Goal: Information Seeking & Learning: Learn about a topic

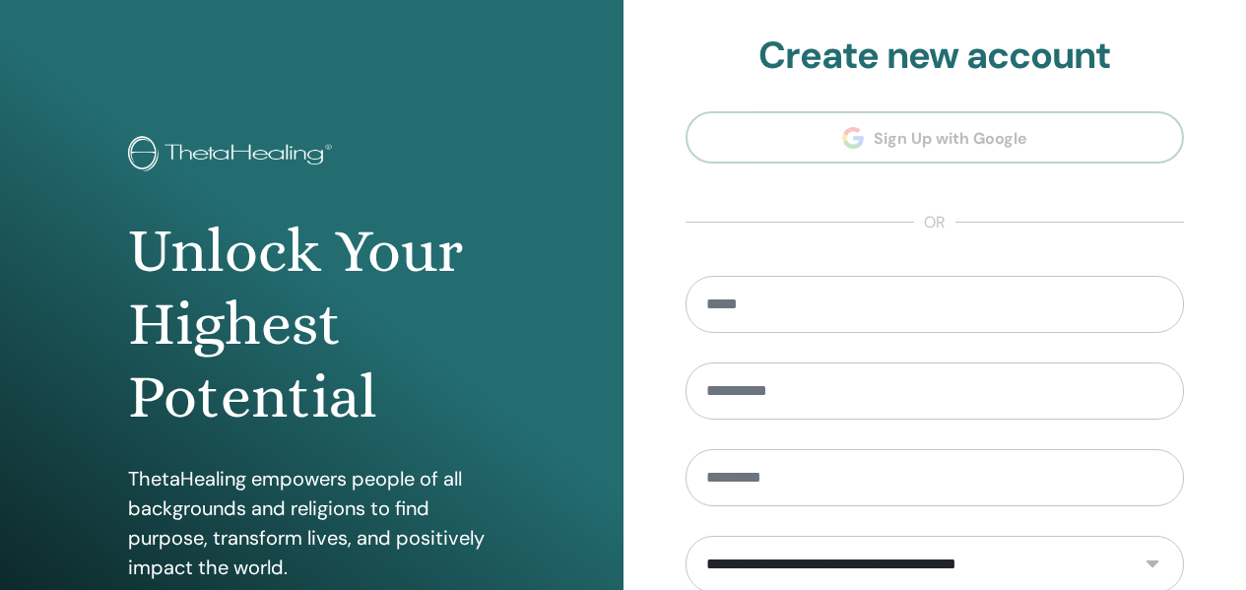
click at [1013, 137] on section "**********" at bounding box center [935, 445] width 499 height 825
click at [788, 67] on h2 "Create new account" at bounding box center [935, 55] width 499 height 45
click at [773, 157] on section "**********" at bounding box center [935, 445] width 499 height 825
click at [447, 253] on h1 "Unlock Your Highest Potential" at bounding box center [311, 325] width 366 height 220
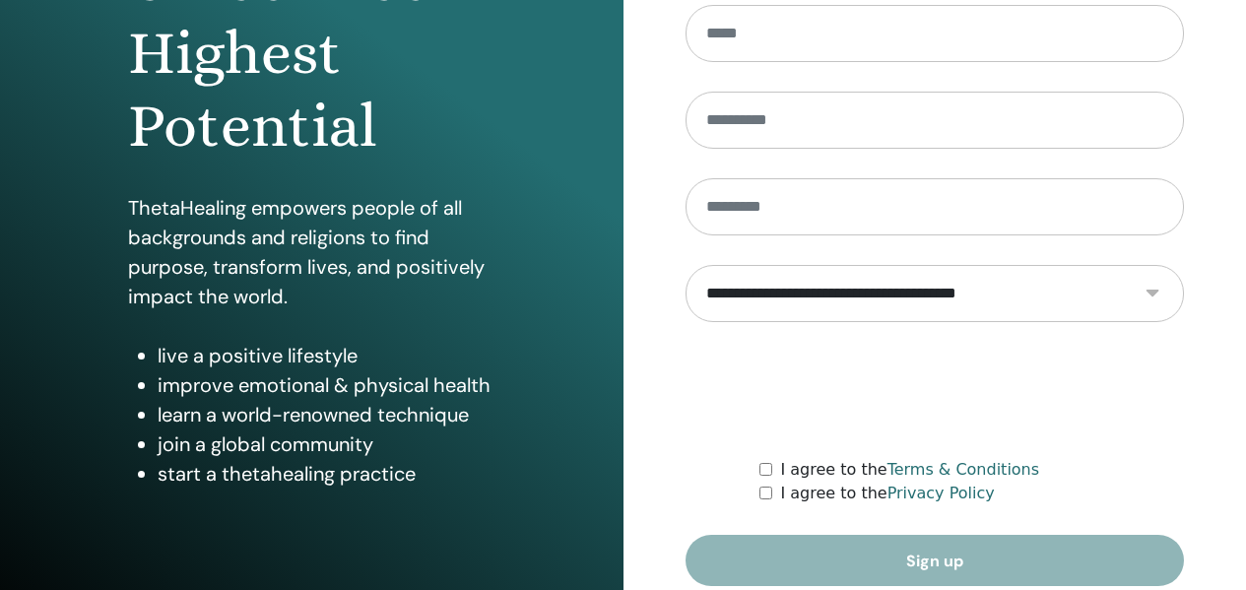
scroll to position [356, 0]
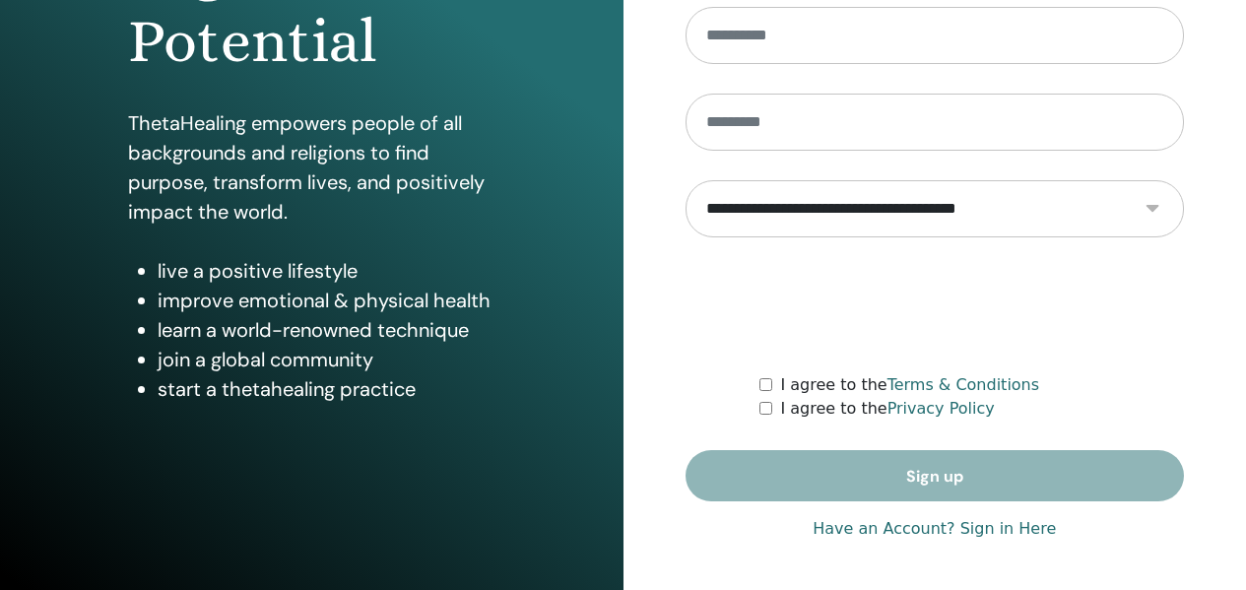
click at [155, 166] on p "ThetaHealing empowers people of all backgrounds and religions to find purpose, …" at bounding box center [311, 167] width 366 height 118
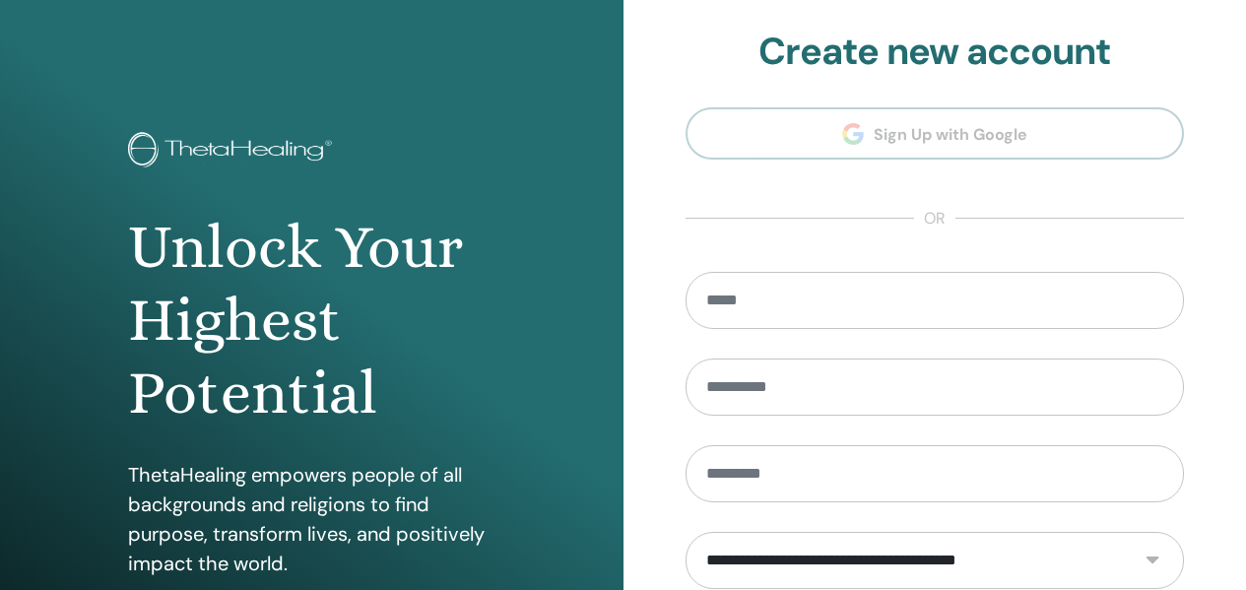
scroll to position [0, 0]
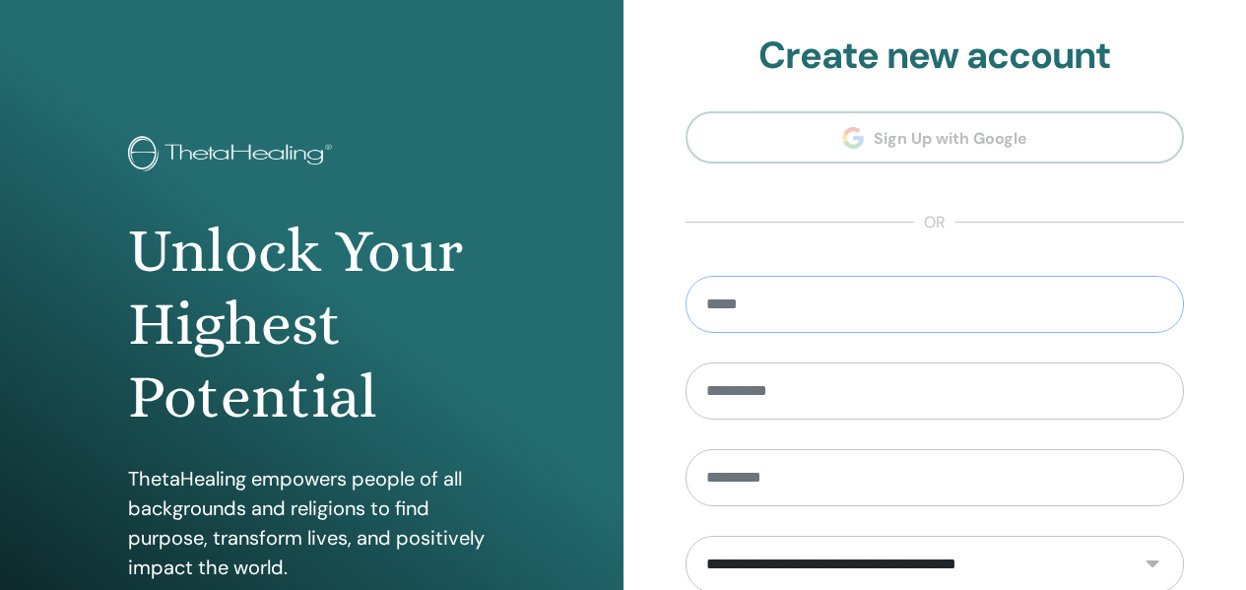
click at [818, 311] on input "email" at bounding box center [935, 304] width 499 height 57
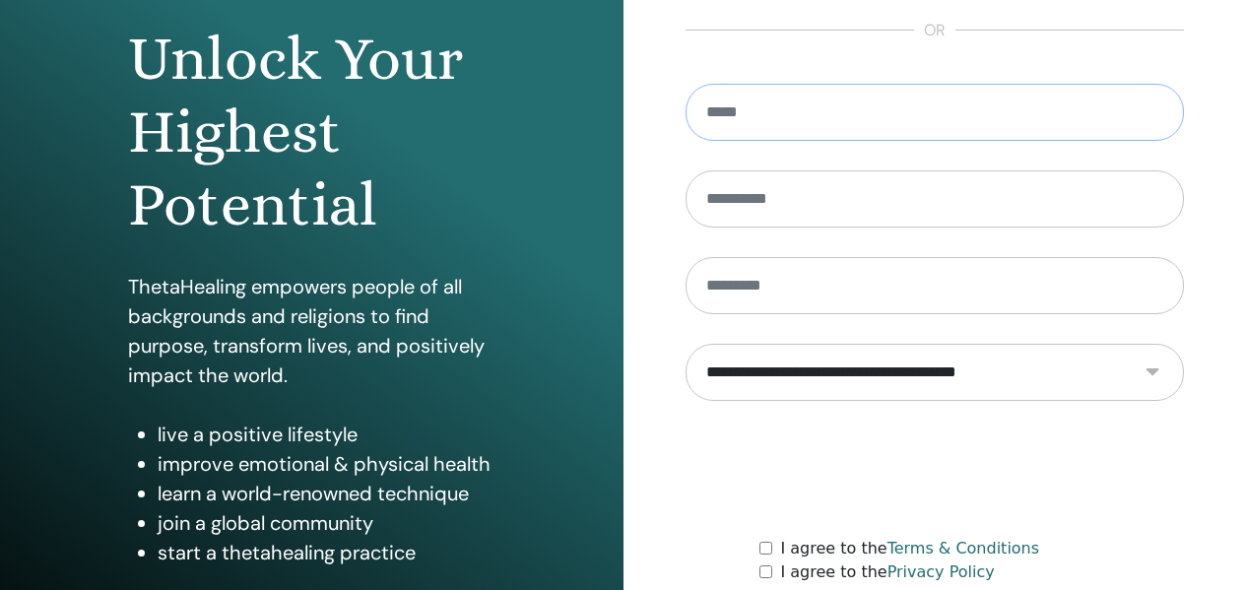
scroll to position [159, 0]
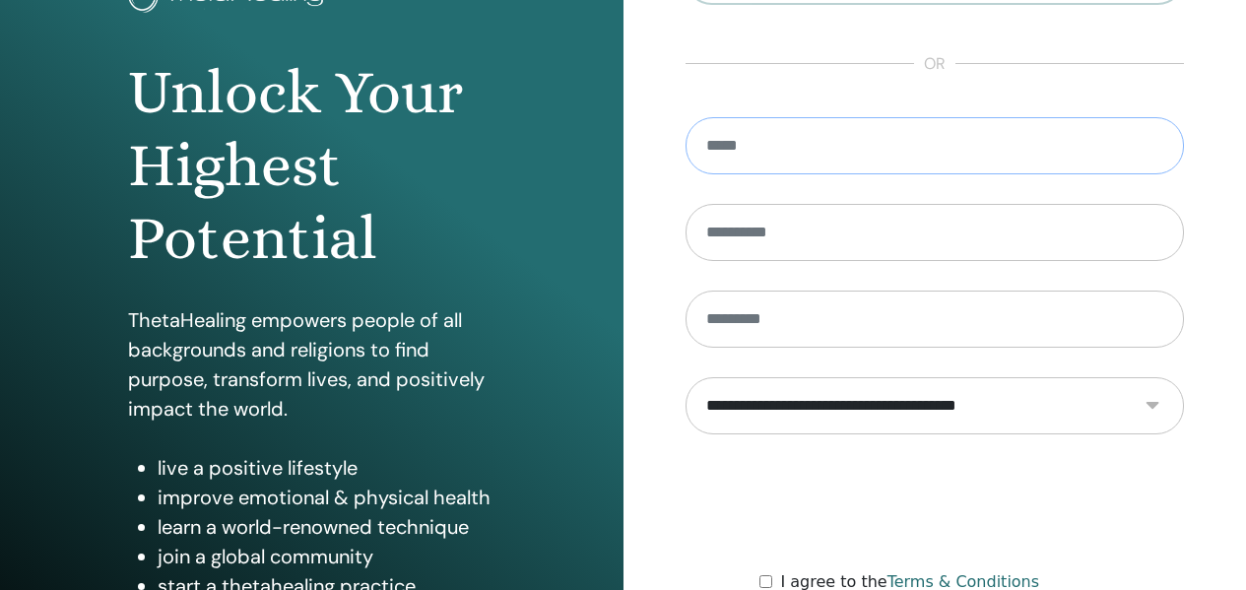
click at [810, 151] on input "email" at bounding box center [935, 145] width 499 height 57
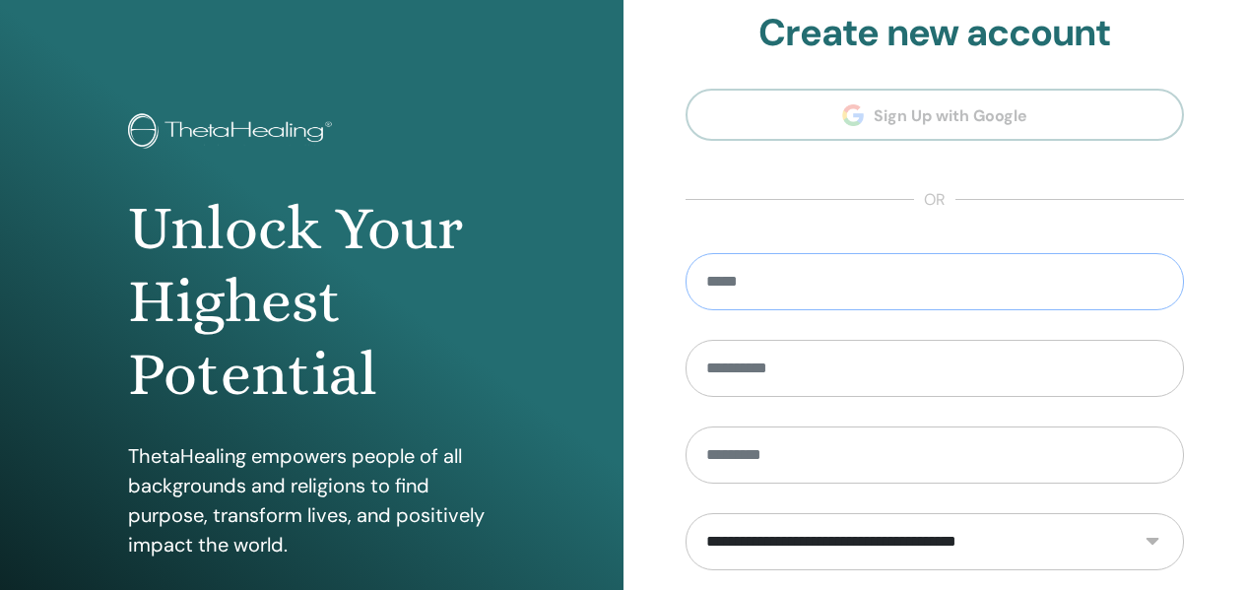
scroll to position [0, 0]
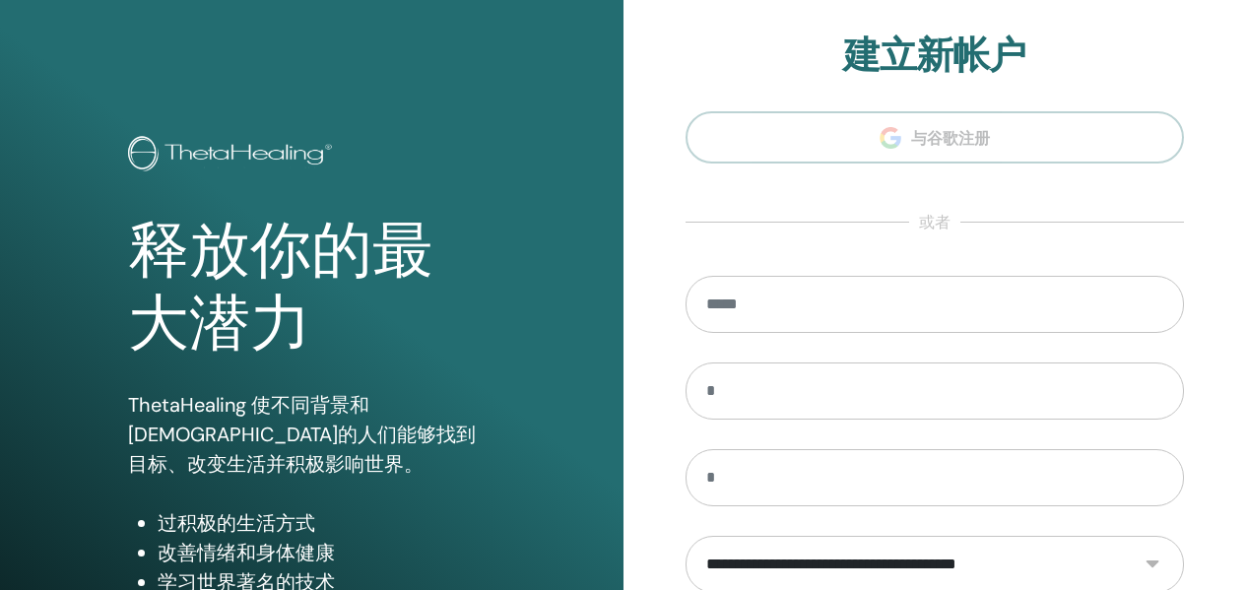
click at [930, 147] on section "**********" at bounding box center [935, 445] width 499 height 825
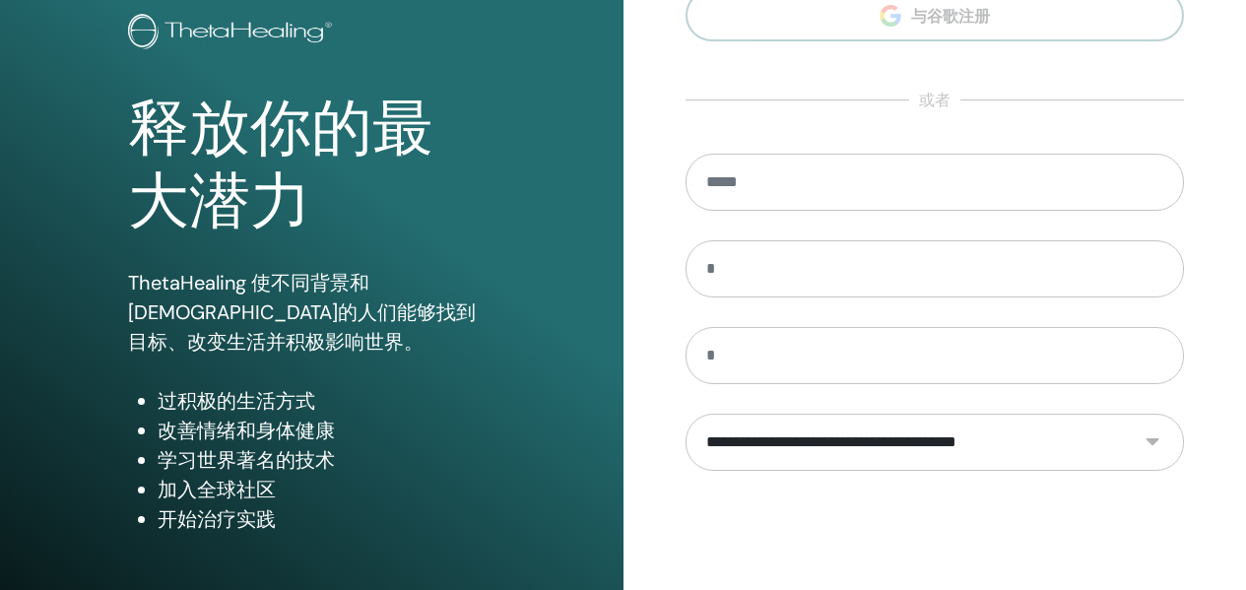
scroll to position [356, 0]
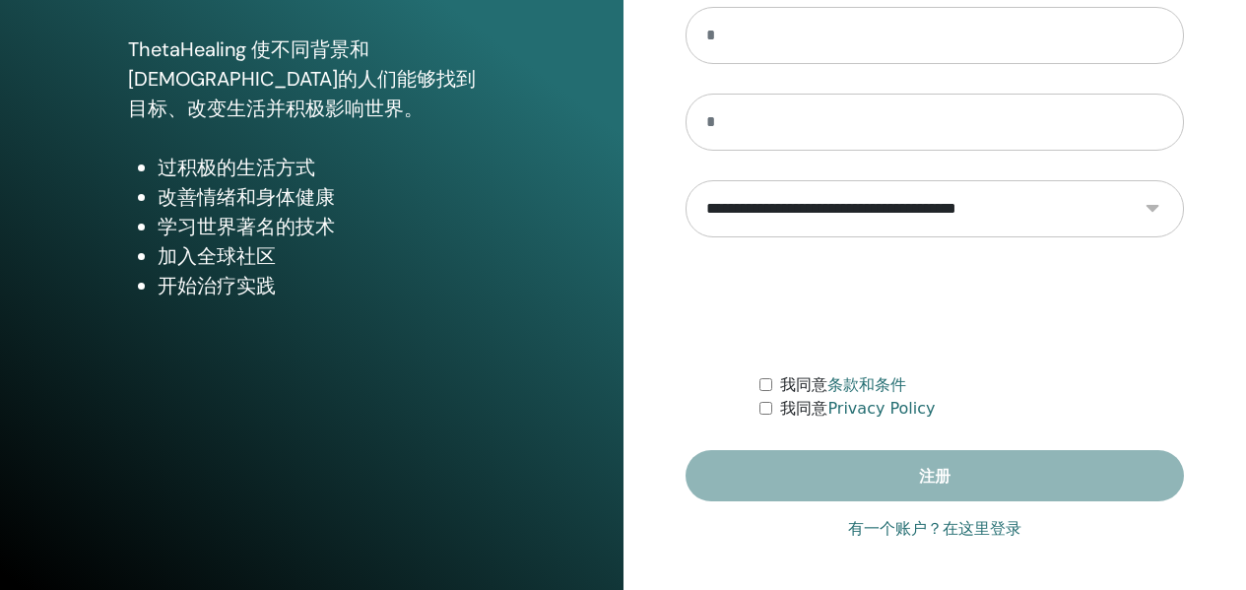
click at [1007, 521] on link "有一个账户？在这里登录" at bounding box center [934, 529] width 173 height 24
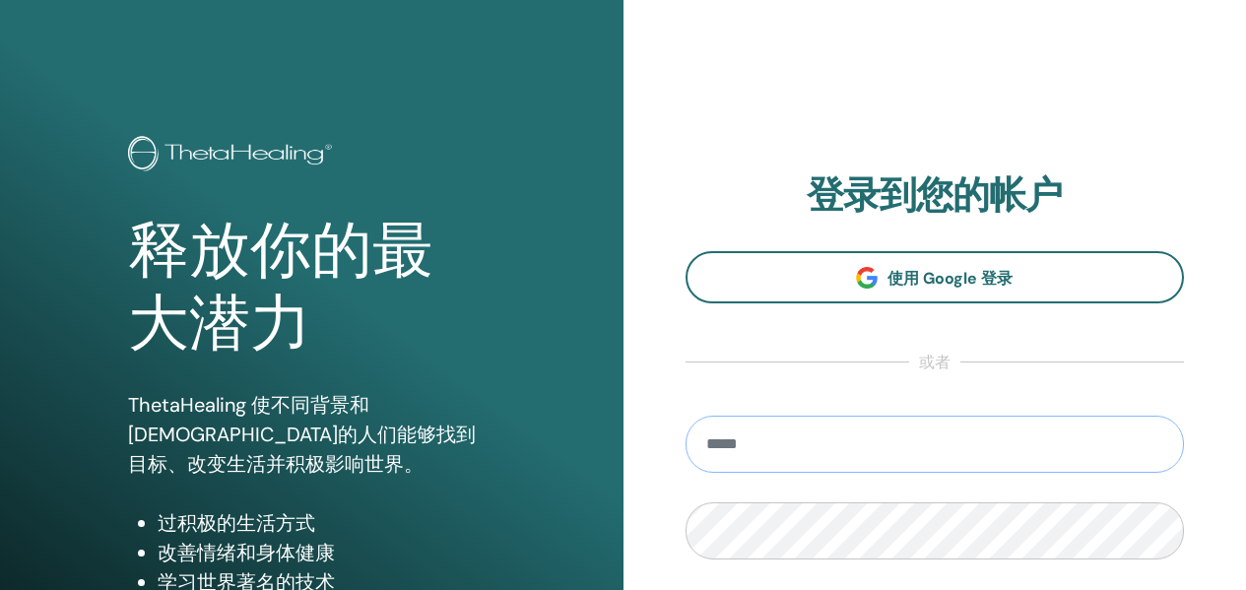
click at [851, 450] on input "email" at bounding box center [935, 444] width 499 height 57
type input "**********"
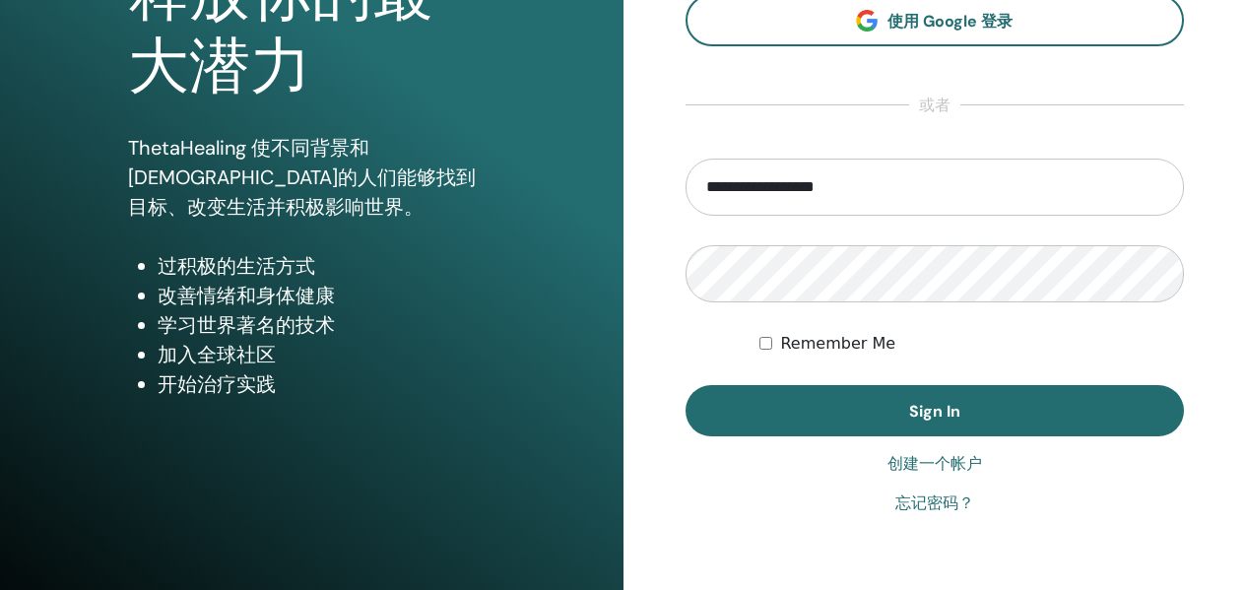
scroll to position [296, 0]
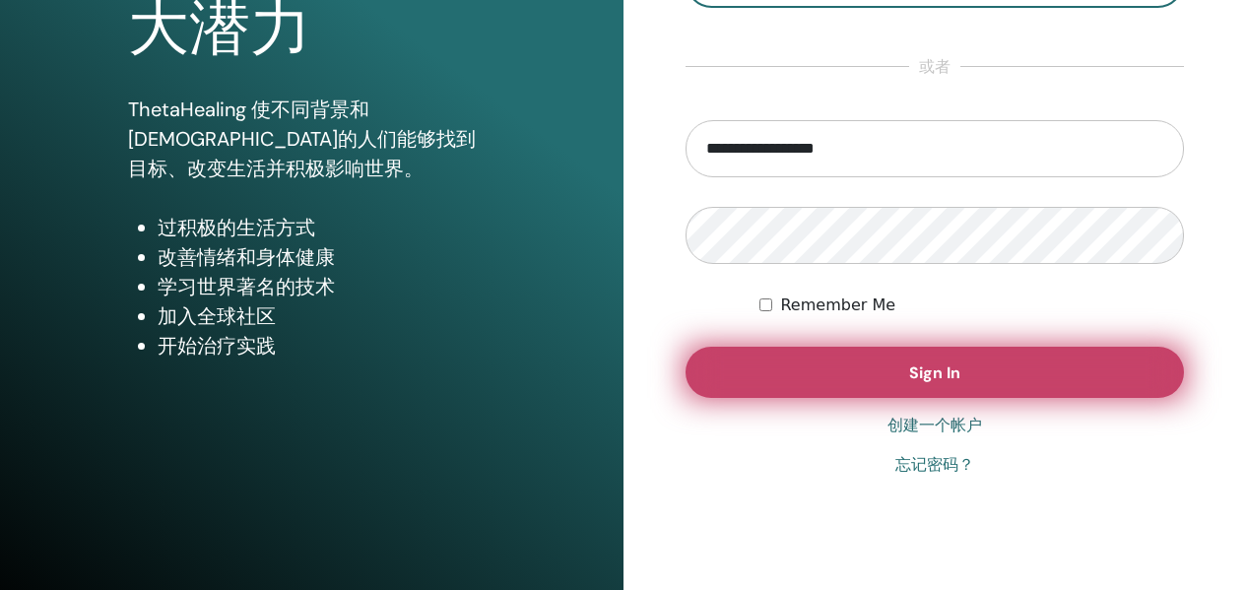
click at [791, 369] on button "Sign In" at bounding box center [935, 372] width 499 height 51
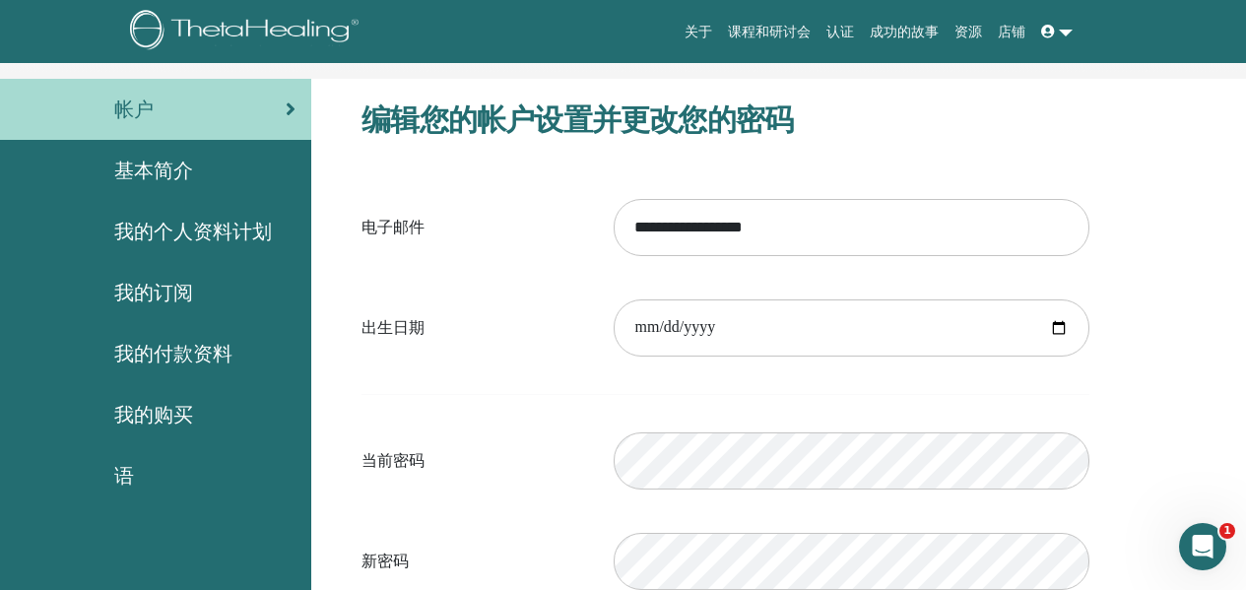
click at [220, 235] on span "我的个人资料计划" at bounding box center [193, 232] width 158 height 30
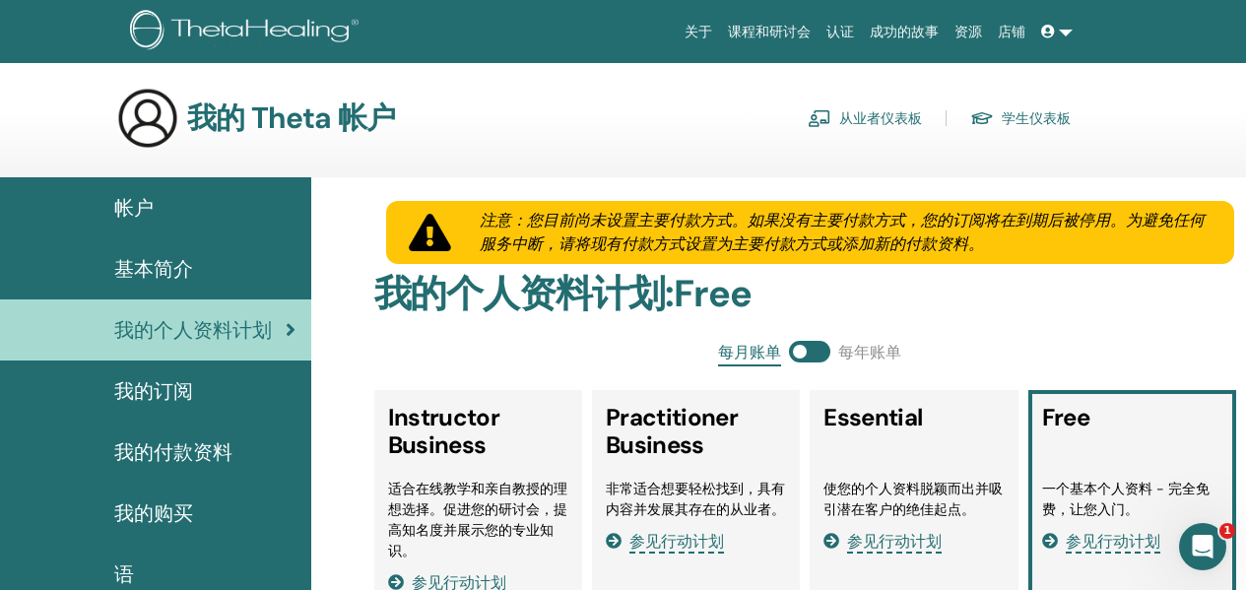
click at [1008, 114] on link "学生仪表板" at bounding box center [1020, 118] width 100 height 32
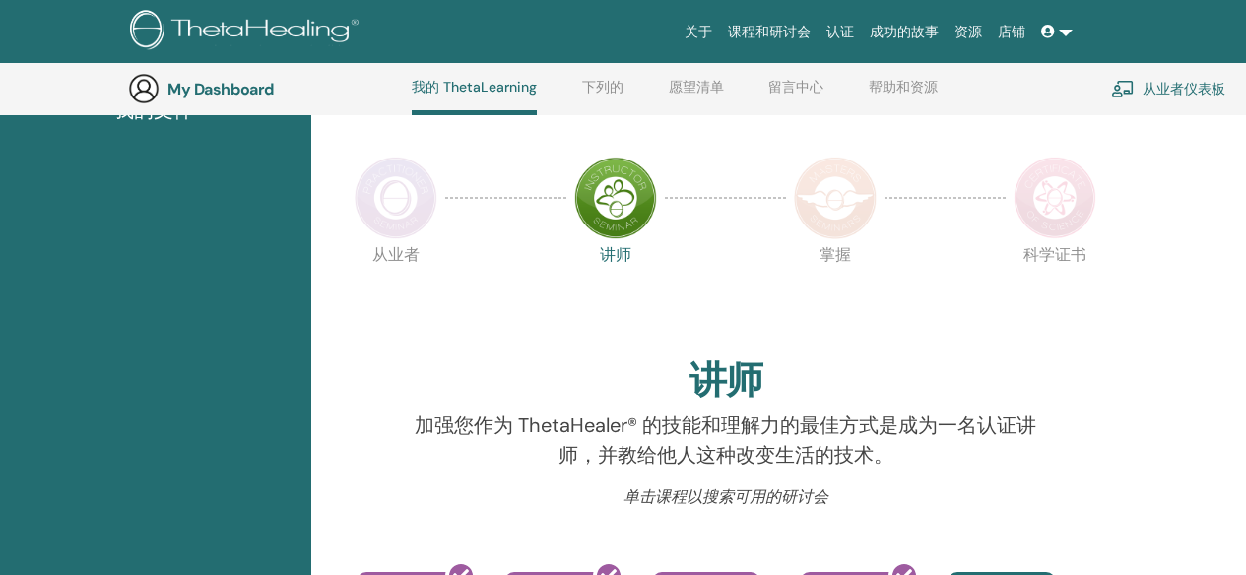
scroll to position [249, 0]
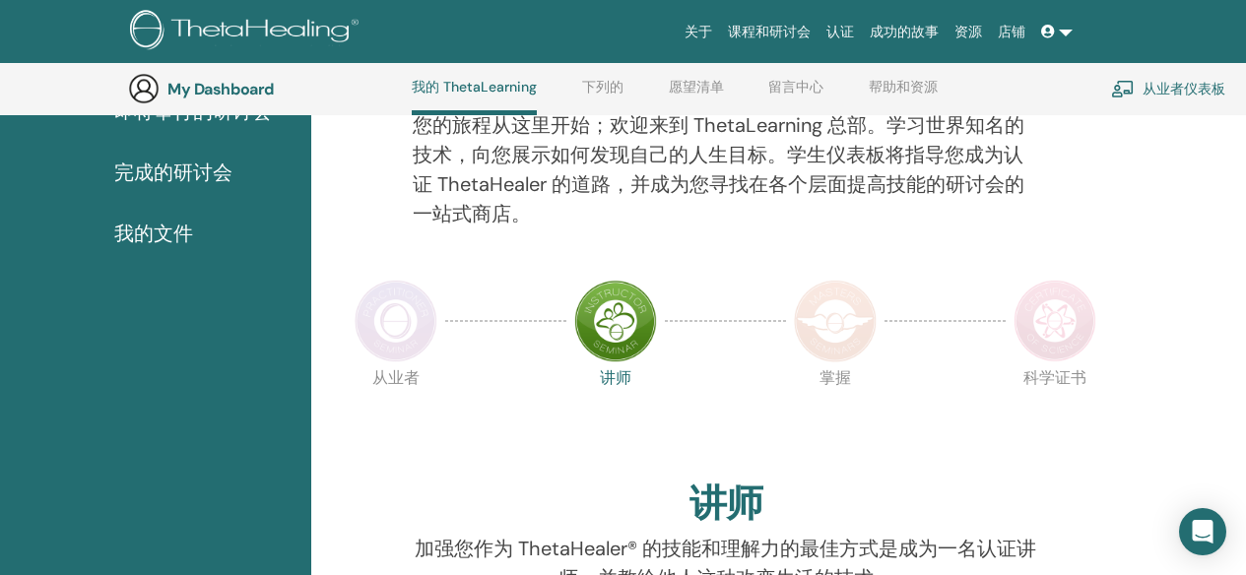
click at [613, 302] on img at bounding box center [615, 321] width 83 height 83
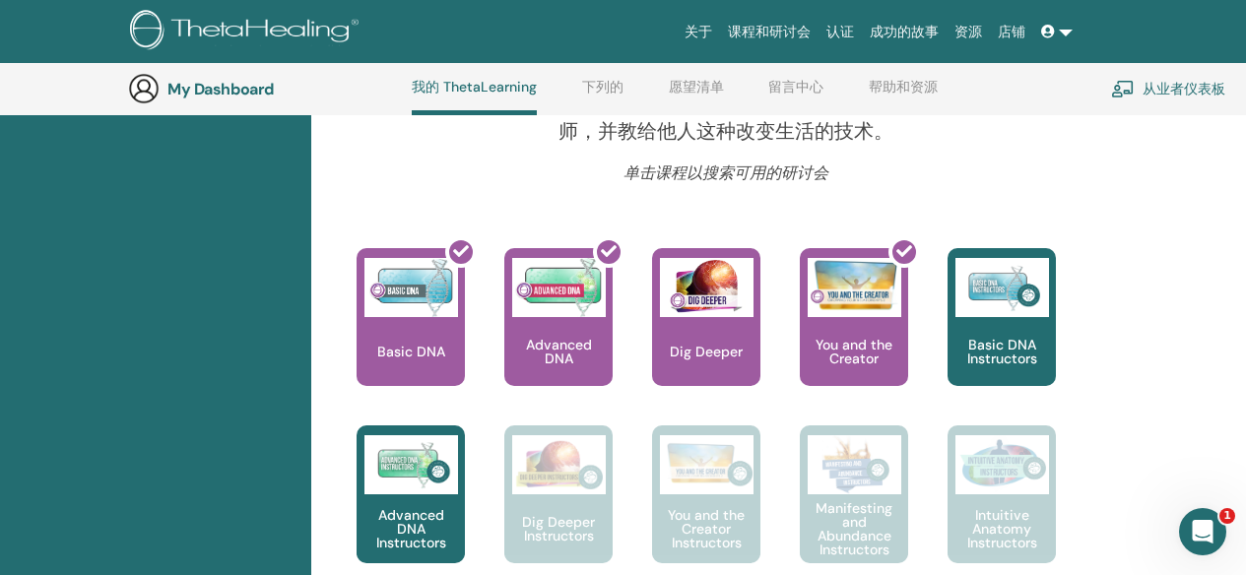
scroll to position [742, 0]
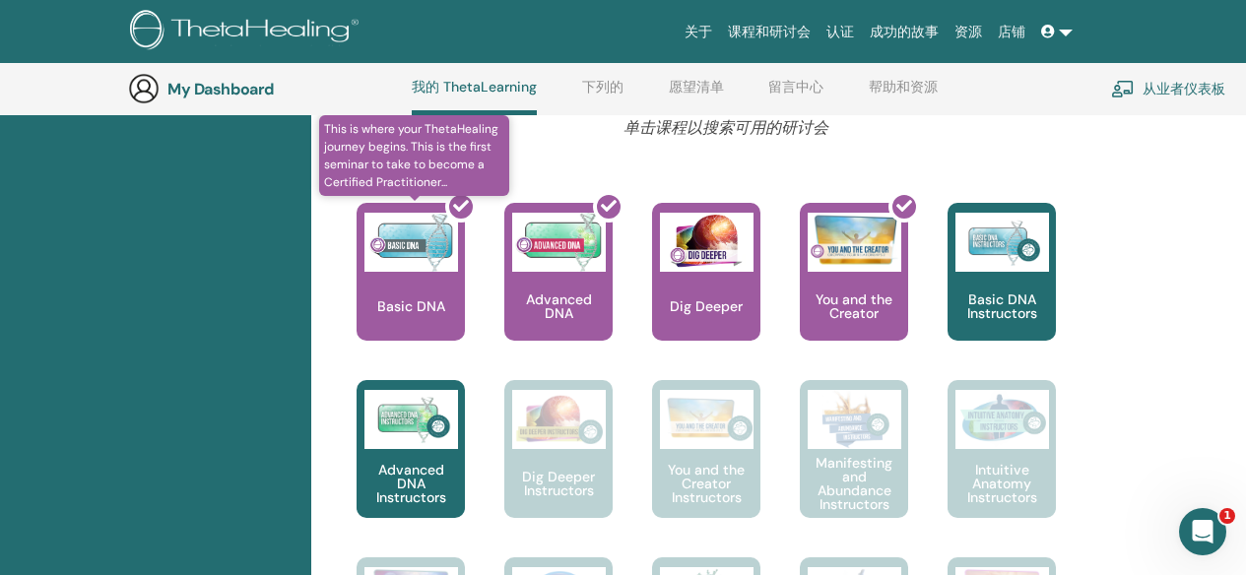
click at [430, 280] on div at bounding box center [422, 279] width 108 height 177
click at [410, 293] on div at bounding box center [422, 279] width 108 height 177
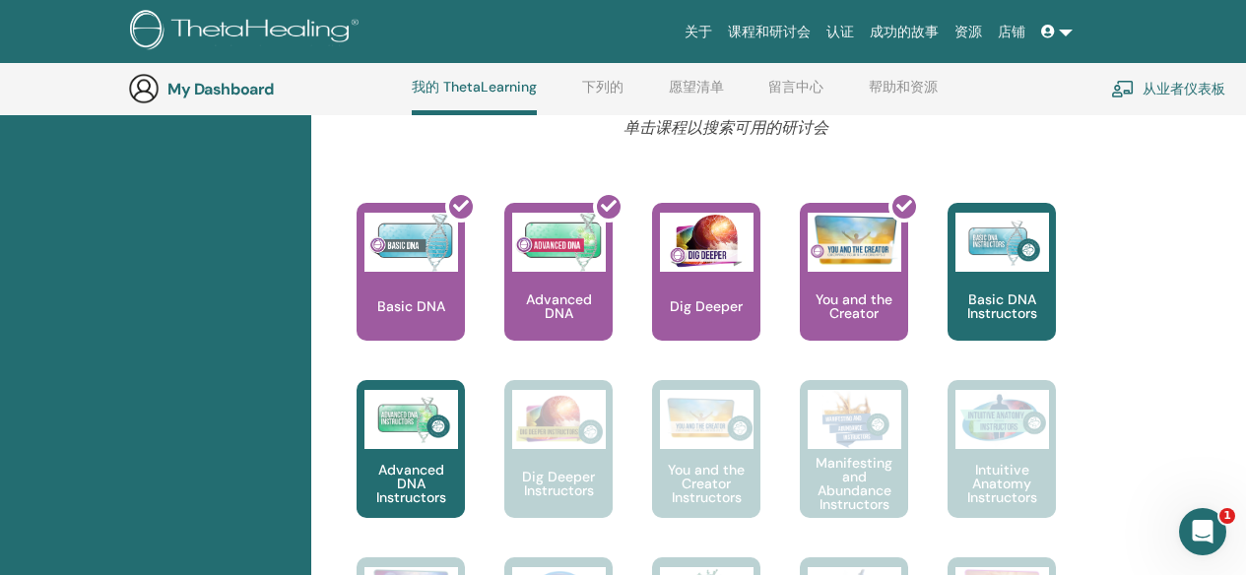
click at [595, 87] on link "下列的" at bounding box center [602, 95] width 41 height 32
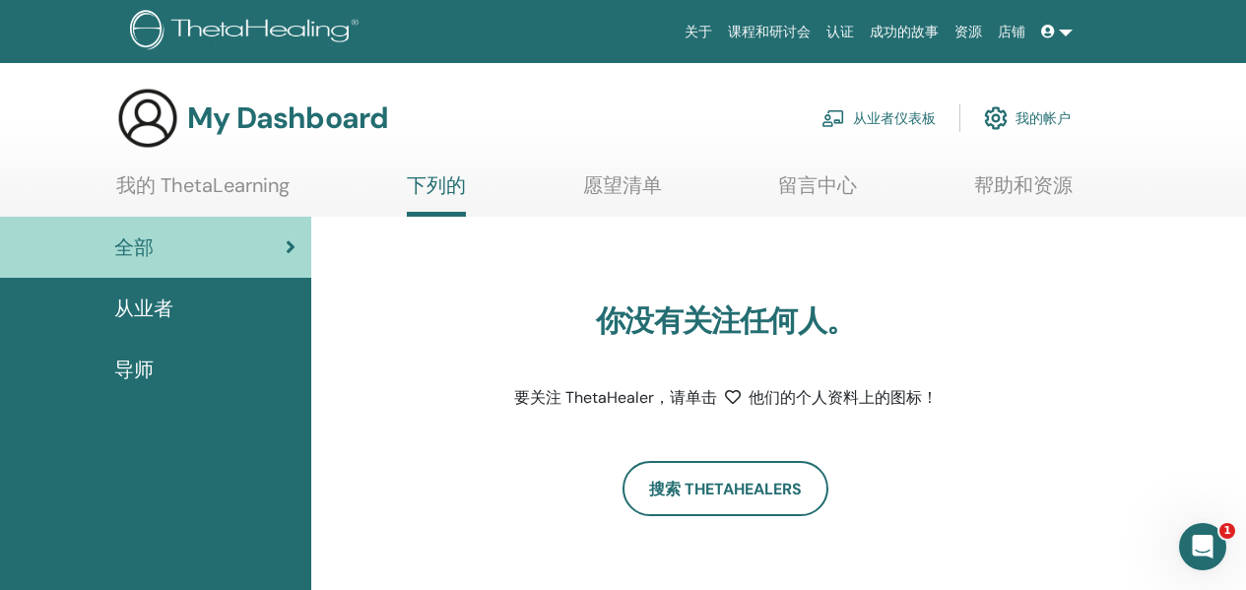
click at [629, 181] on link "愿望清单" at bounding box center [622, 192] width 79 height 38
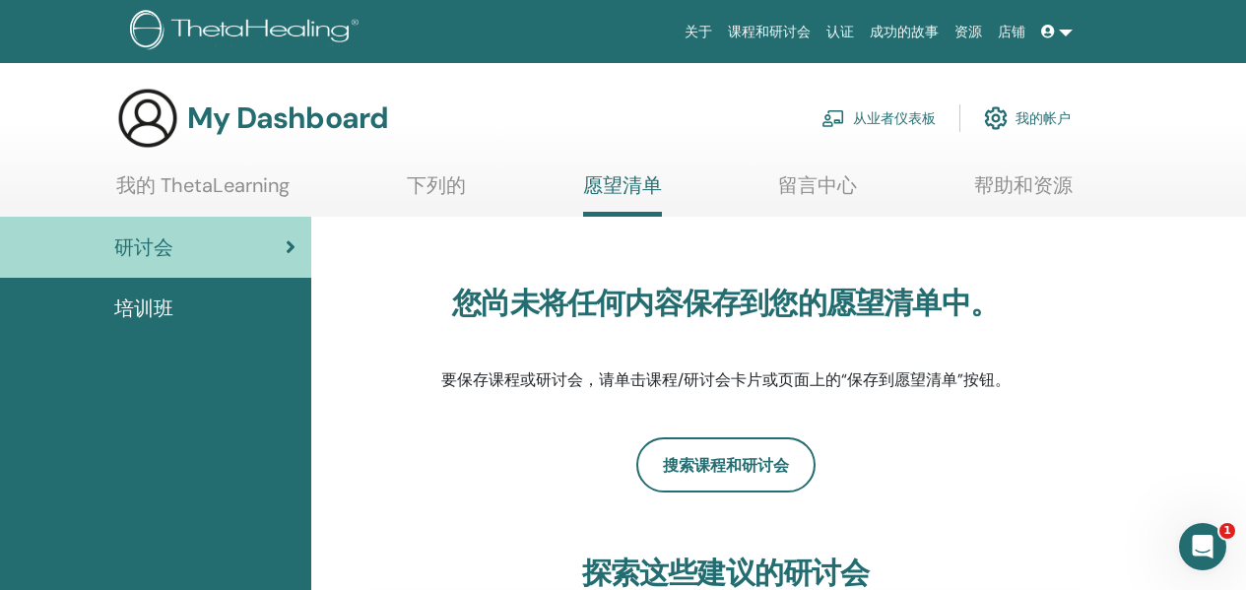
click at [1030, 188] on link "帮助和资源" at bounding box center [1023, 192] width 99 height 38
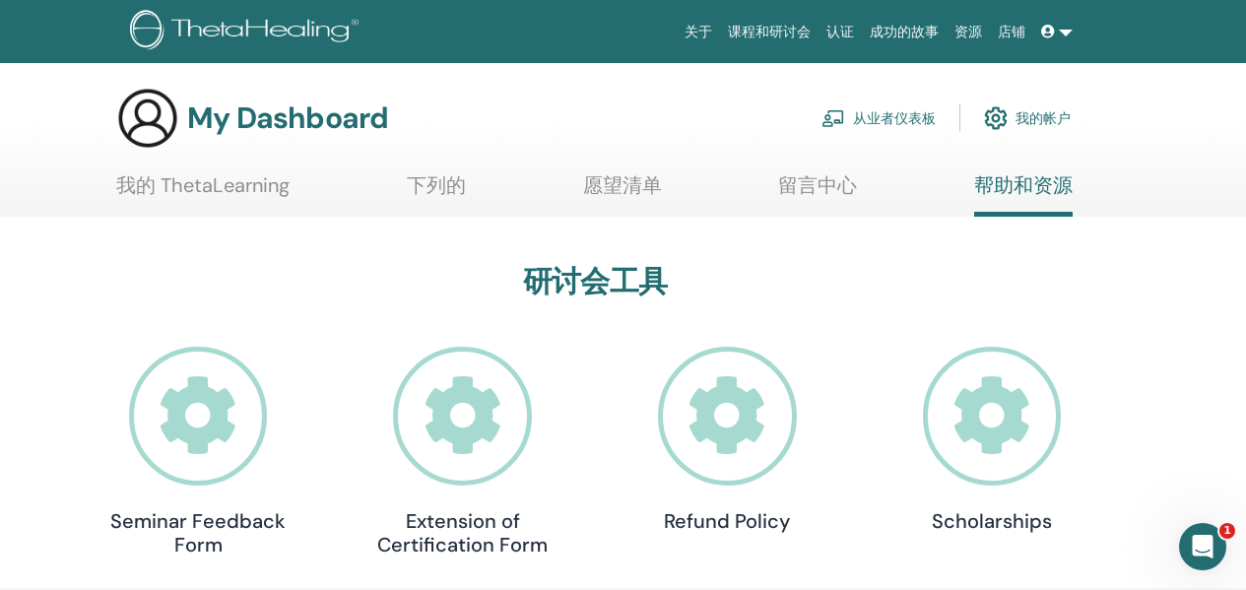
click at [853, 36] on link "认证" at bounding box center [840, 32] width 43 height 36
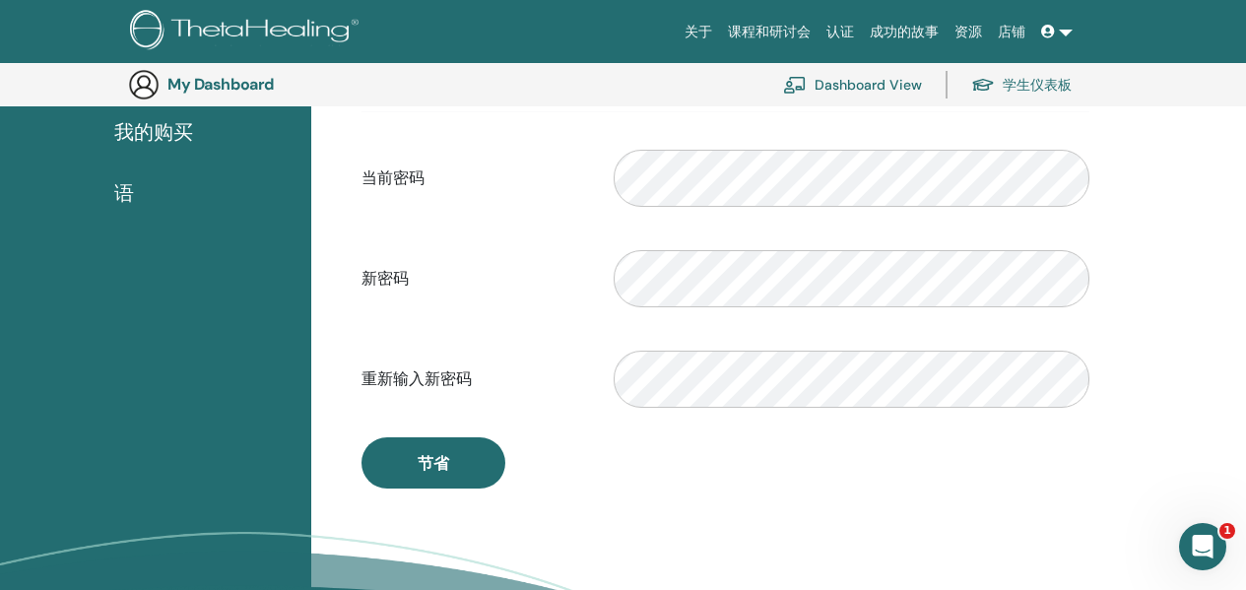
scroll to position [240, 0]
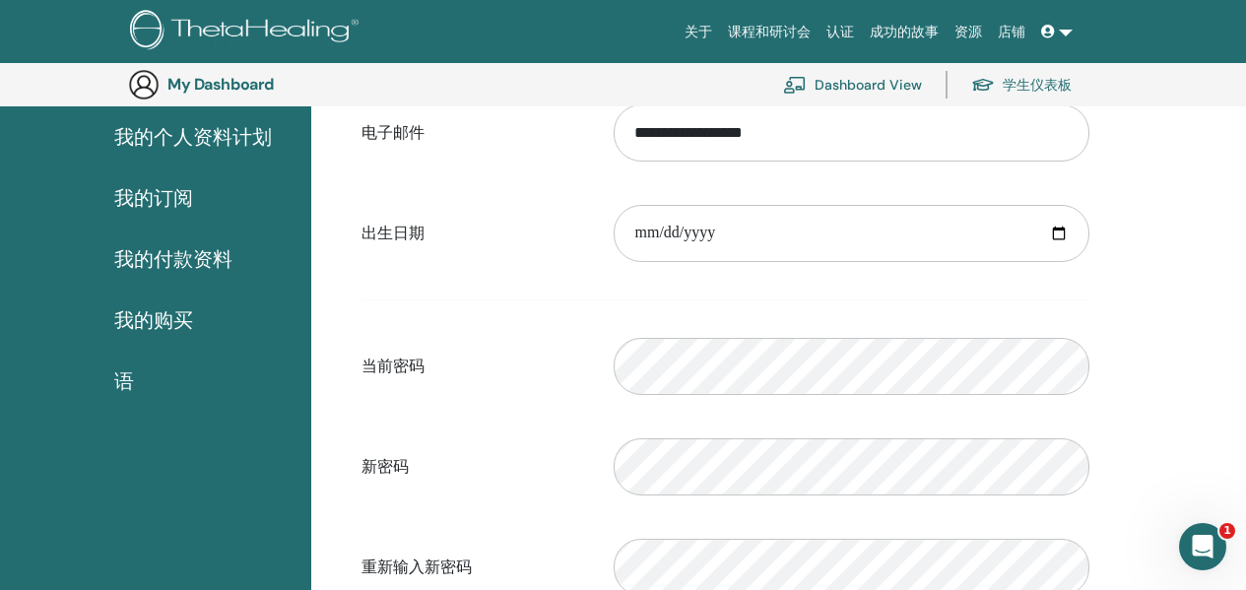
click at [846, 26] on link "认证" at bounding box center [840, 32] width 43 height 36
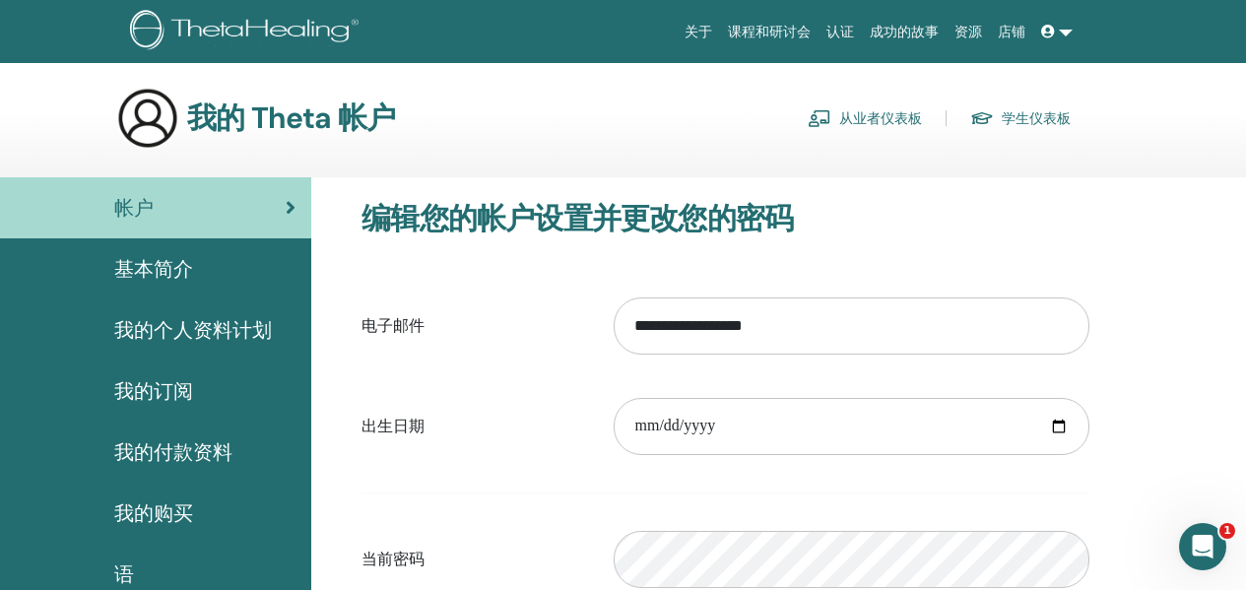
click at [1050, 116] on link "学生仪表板" at bounding box center [1020, 118] width 100 height 32
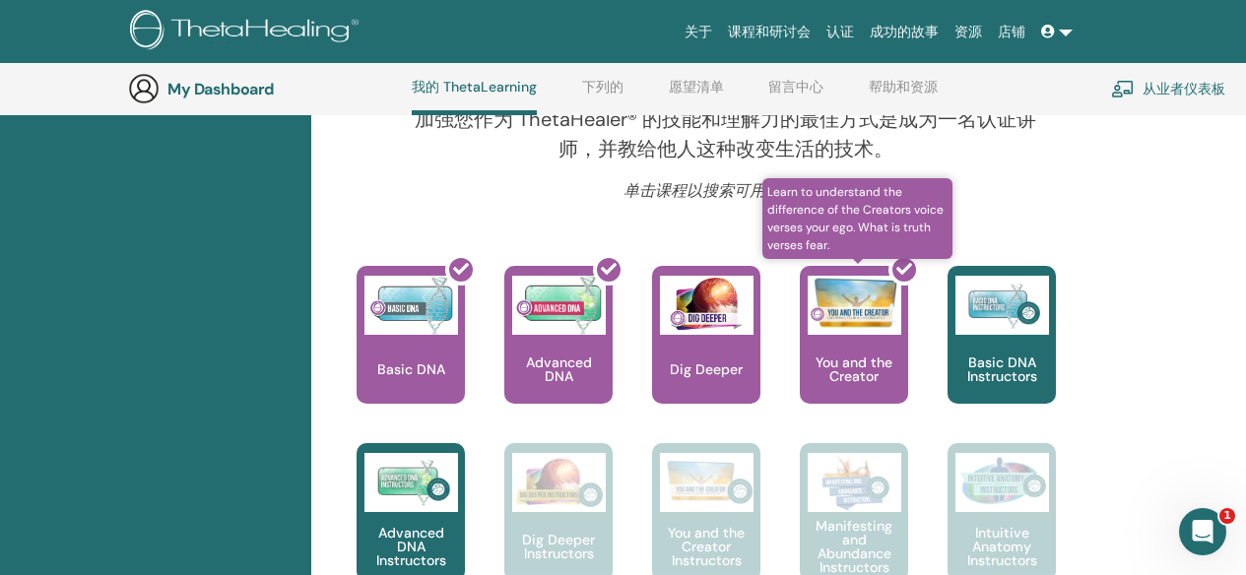
scroll to position [643, 0]
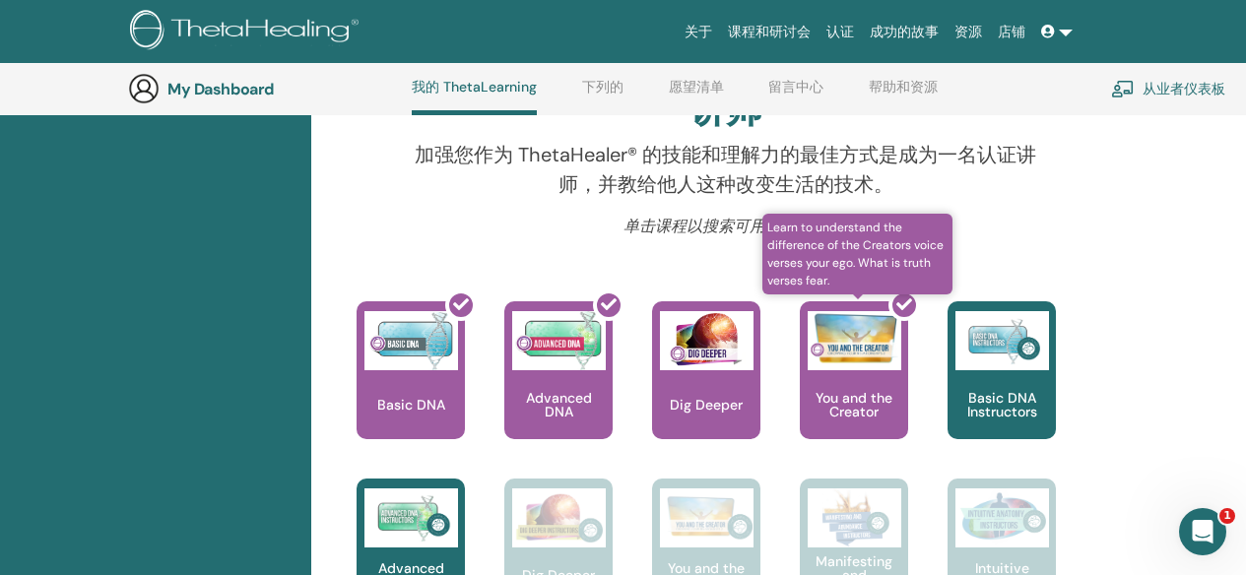
click at [867, 352] on div at bounding box center [866, 378] width 108 height 177
